Goal: Information Seeking & Learning: Learn about a topic

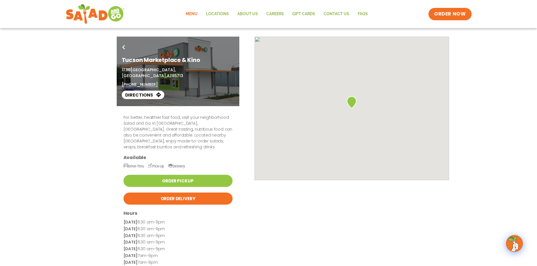
click at [188, 15] on link "Menu" at bounding box center [191, 14] width 20 height 13
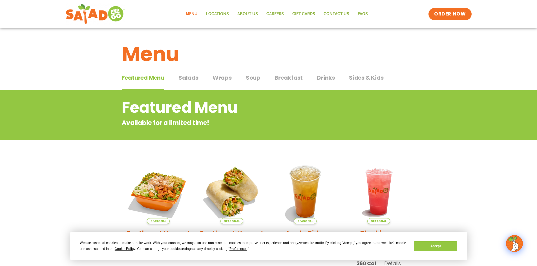
click at [281, 78] on span "Breakfast" at bounding box center [288, 78] width 28 height 8
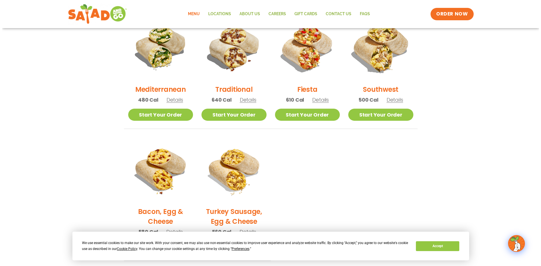
scroll to position [169, 0]
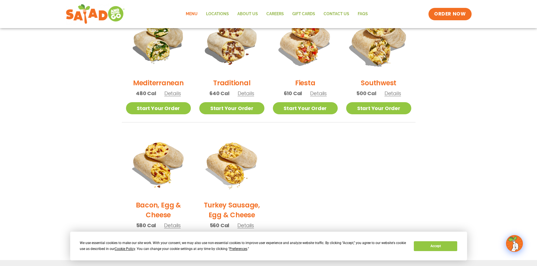
click at [383, 50] on img at bounding box center [378, 41] width 76 height 76
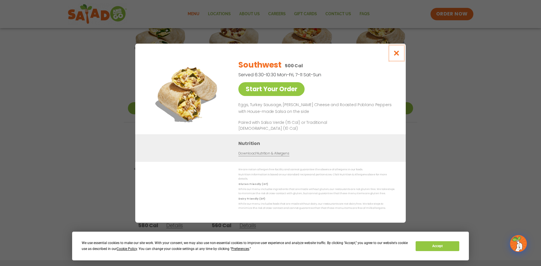
click at [398, 55] on icon "Close modal" at bounding box center [396, 53] width 7 height 6
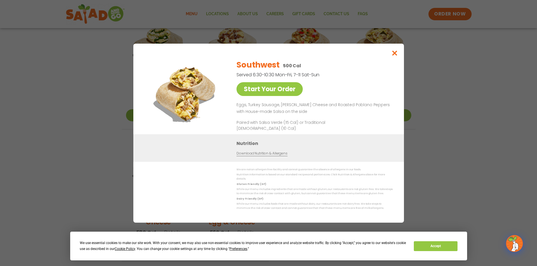
scroll to position [157, 0]
